Goal: Information Seeking & Learning: Learn about a topic

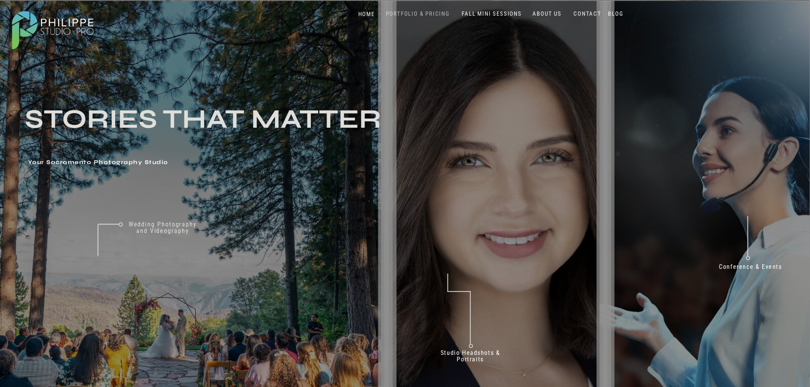
click at [414, 13] on nav "PORTFOLIO & PRICING" at bounding box center [418, 13] width 70 height 7
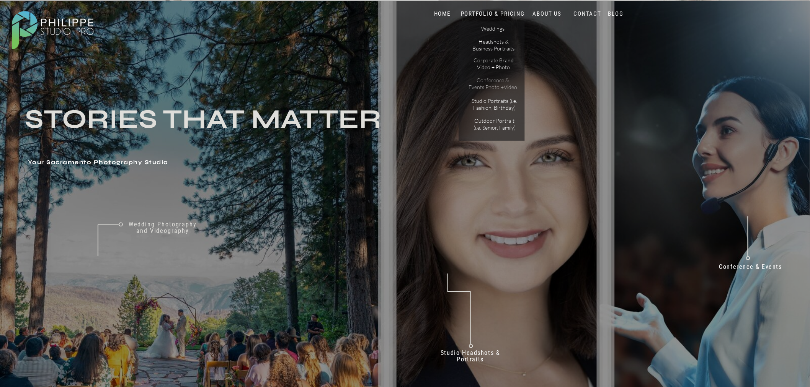
click at [497, 87] on p "Conference & Events Photo +Video" at bounding box center [492, 83] width 49 height 13
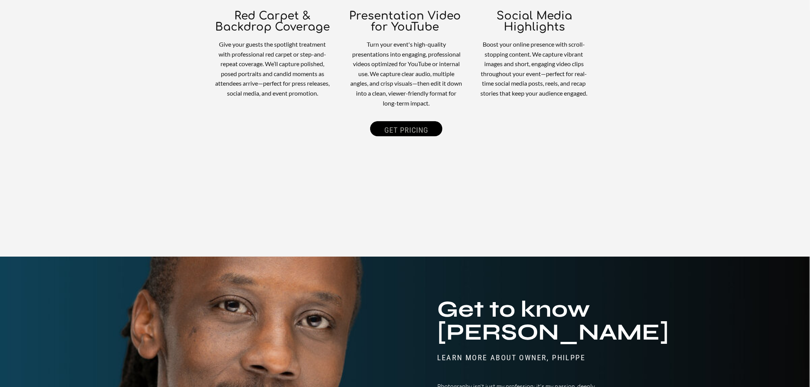
click at [391, 128] on p "GET PRICING" at bounding box center [406, 125] width 72 height 12
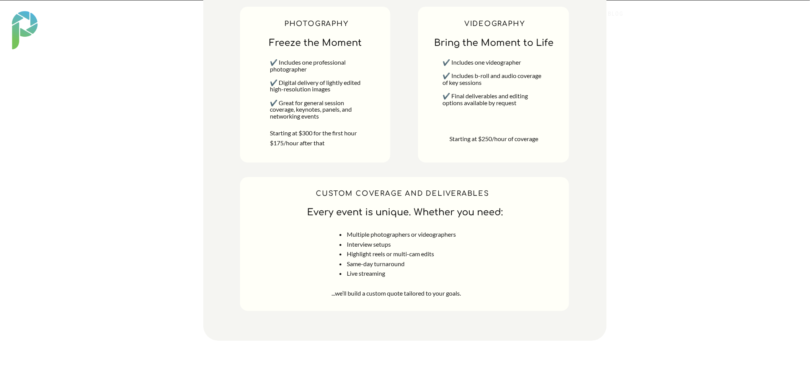
scroll to position [3381, 0]
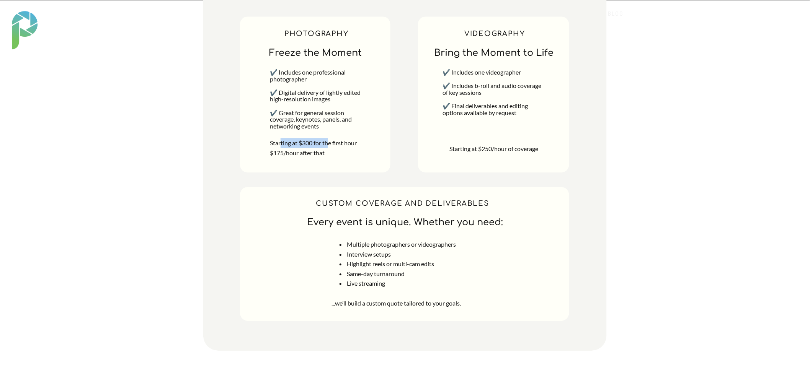
drag, startPoint x: 280, startPoint y: 145, endPoint x: 331, endPoint y: 147, distance: 50.2
click at [331, 147] on p "Starting at $300 for the first hour $175/hour after that" at bounding box center [317, 149] width 95 height 22
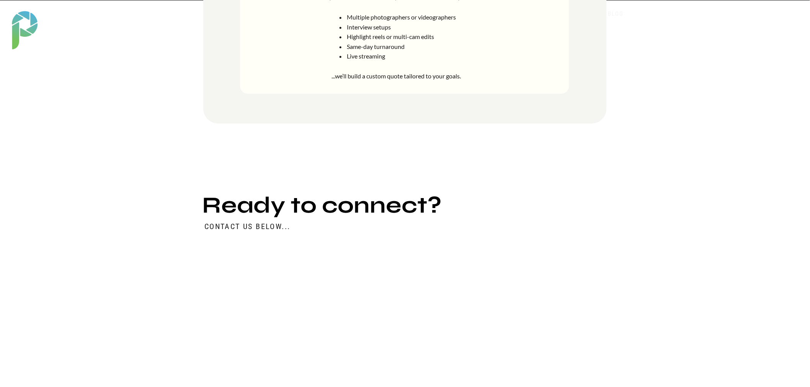
scroll to position [3154, 0]
